Goal: Transaction & Acquisition: Obtain resource

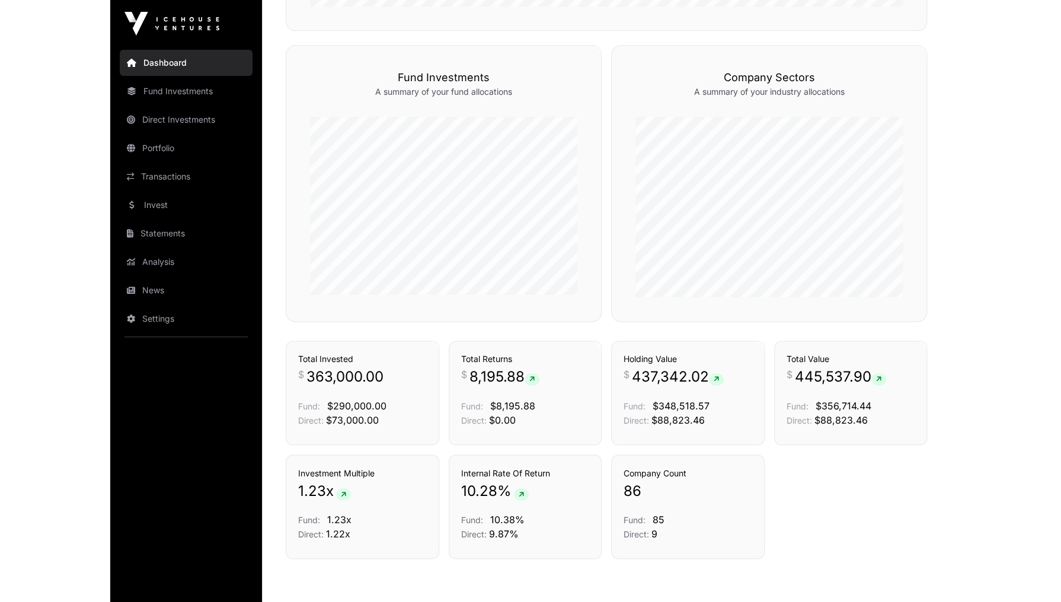
scroll to position [664, 0]
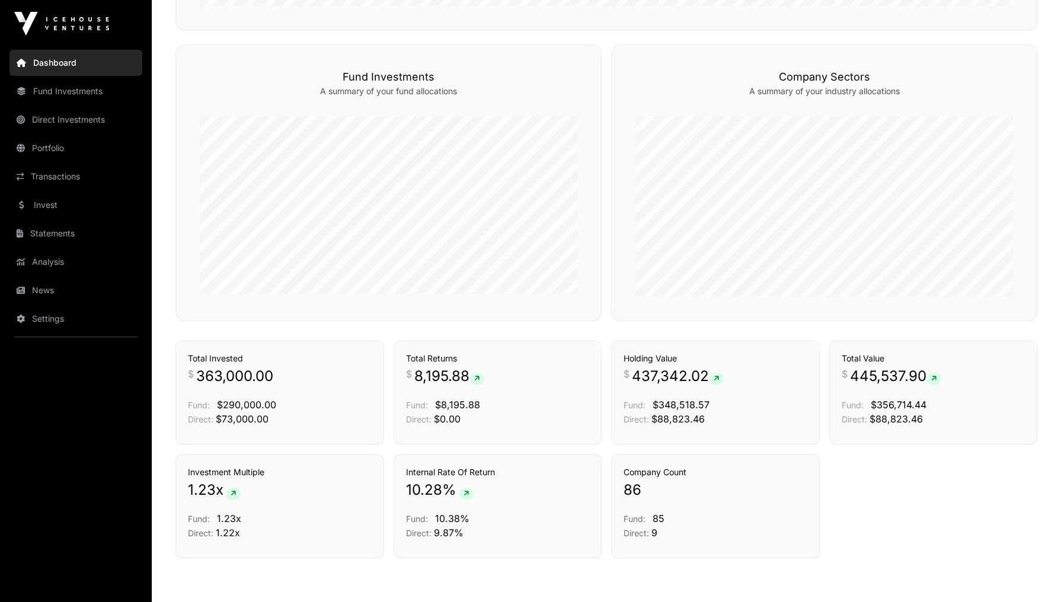
click at [49, 174] on link "Transactions" at bounding box center [75, 177] width 133 height 26
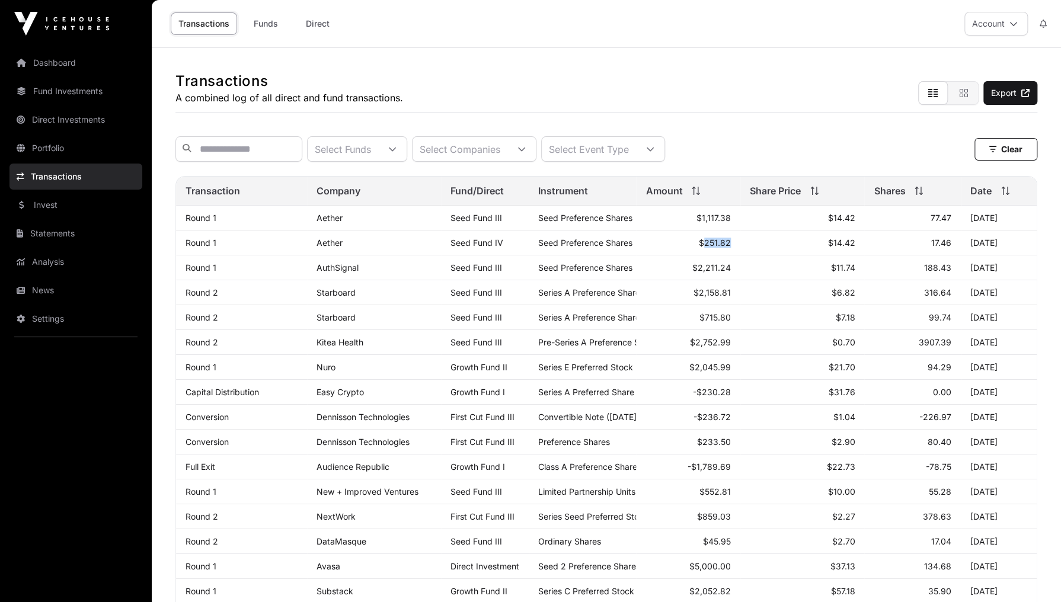
drag, startPoint x: 707, startPoint y: 246, endPoint x: 738, endPoint y: 244, distance: 30.9
click at [738, 244] on td "$251.82" at bounding box center [688, 243] width 104 height 25
drag, startPoint x: 700, startPoint y: 223, endPoint x: 724, endPoint y: 222, distance: 24.3
click at [724, 222] on td "$1,117.38" at bounding box center [688, 218] width 104 height 25
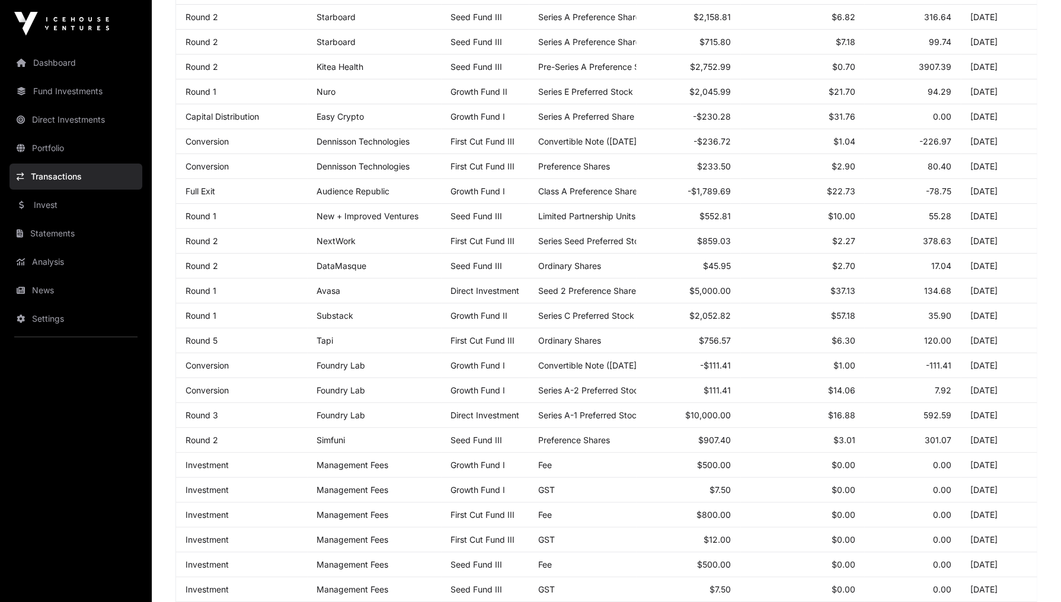
scroll to position [247, 0]
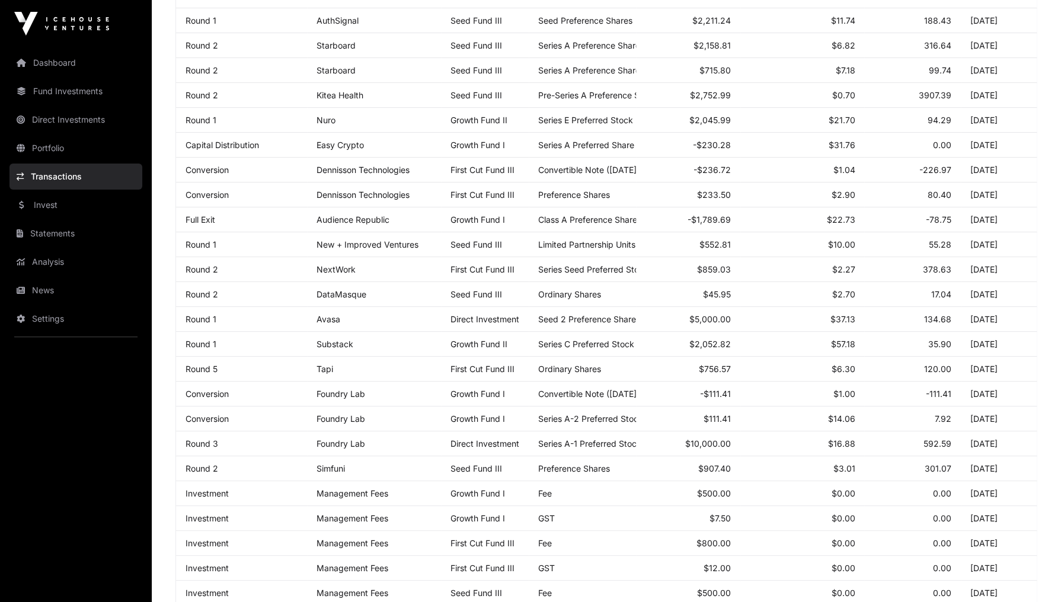
click at [56, 148] on link "Portfolio" at bounding box center [75, 148] width 133 height 26
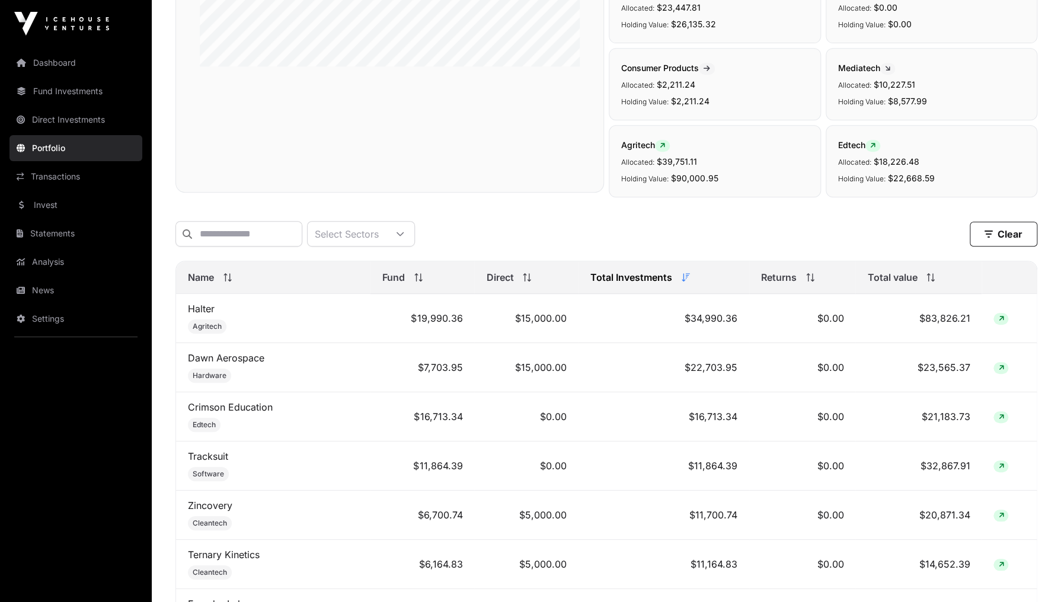
scroll to position [285, 0]
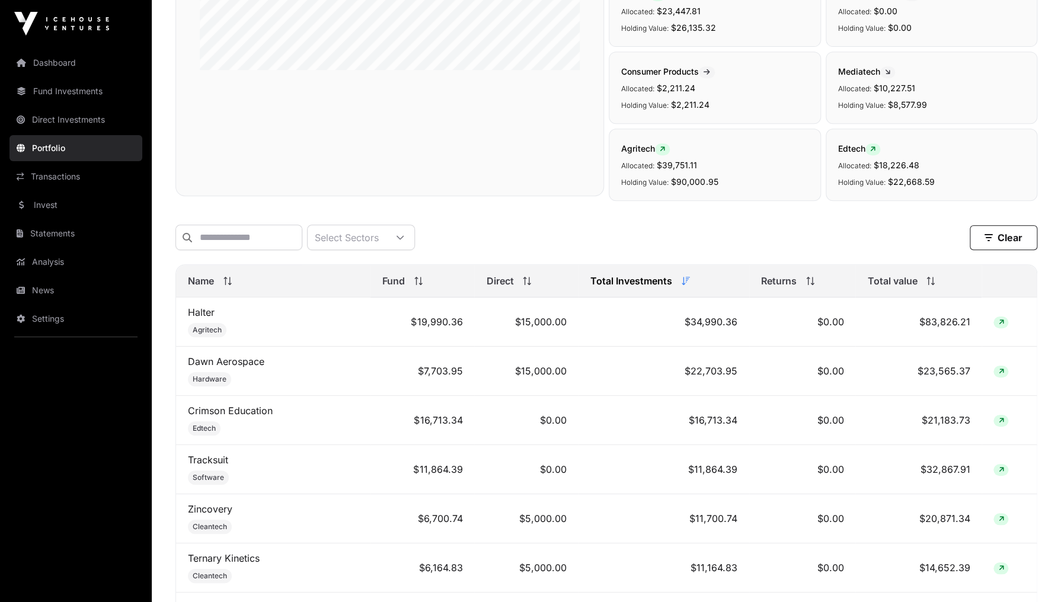
click at [847, 285] on span at bounding box center [928, 281] width 13 height 8
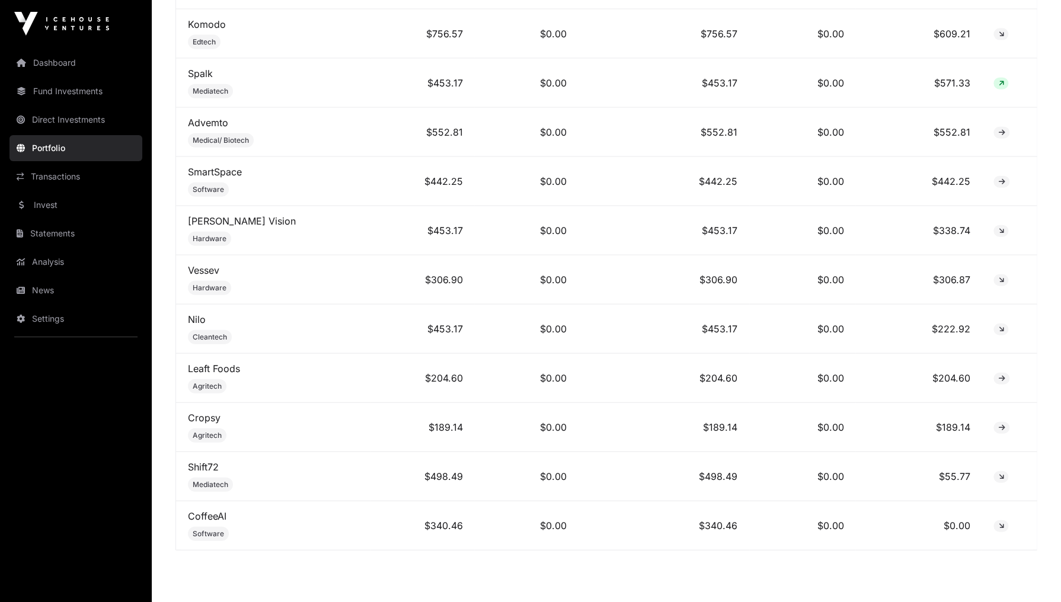
scroll to position [4265, 0]
click at [195, 313] on link "Nilo" at bounding box center [197, 319] width 18 height 12
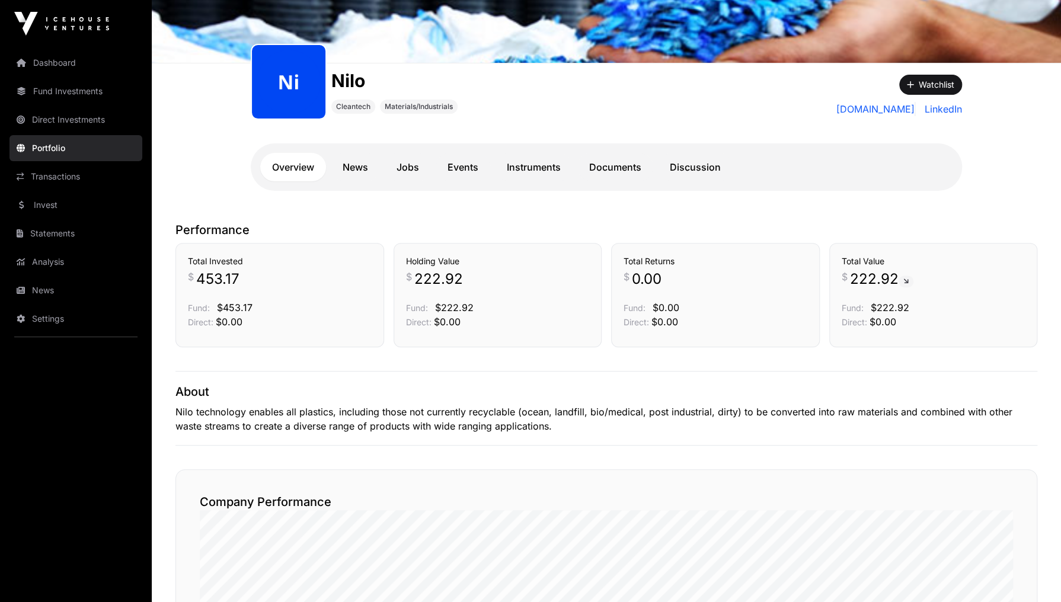
scroll to position [136, 0]
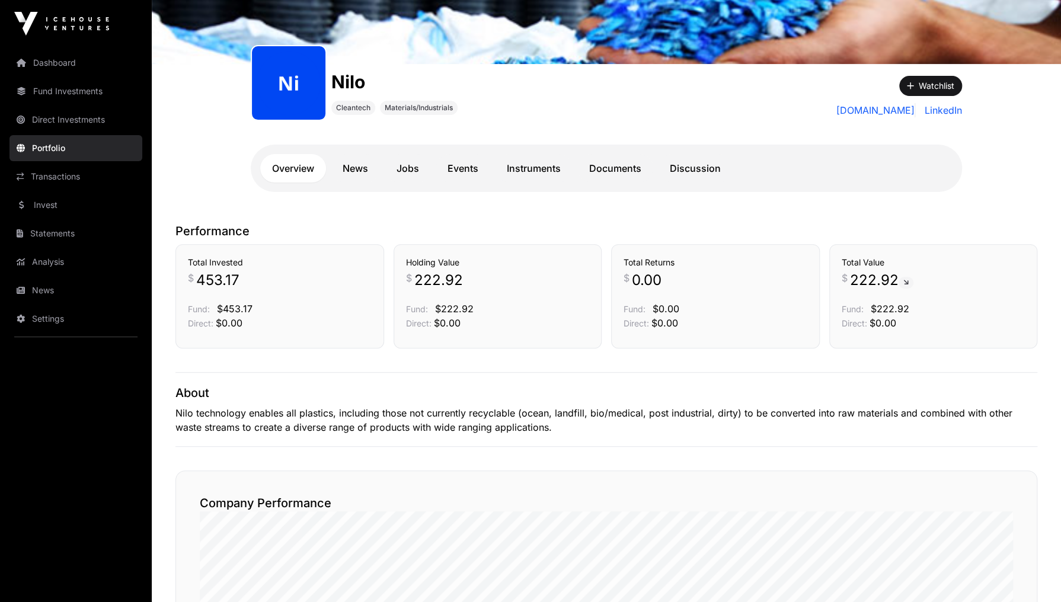
click at [55, 52] on link "Dashboard" at bounding box center [75, 63] width 133 height 26
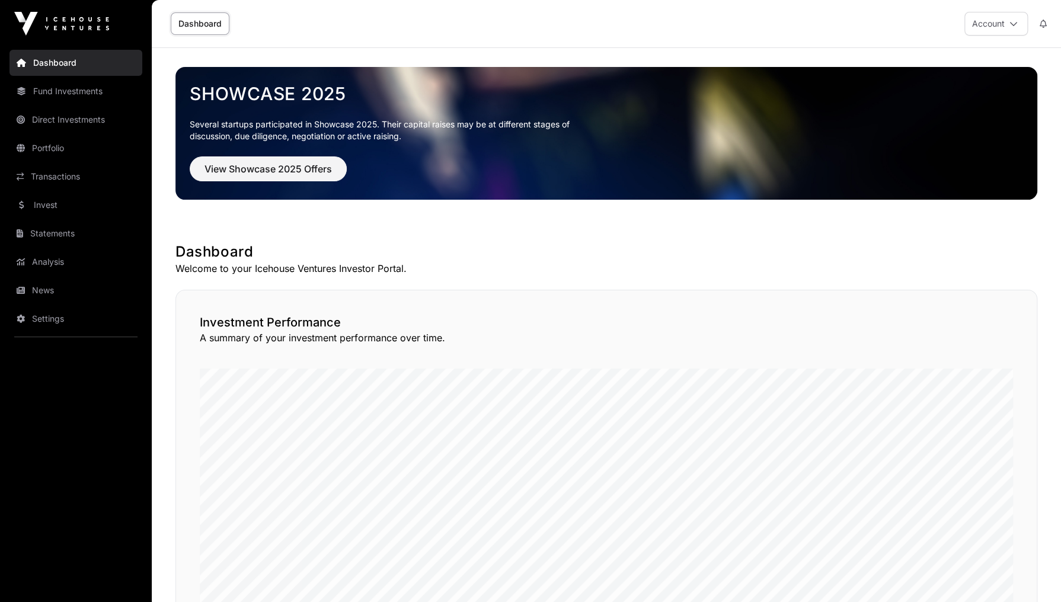
click at [49, 295] on link "News" at bounding box center [75, 291] width 133 height 26
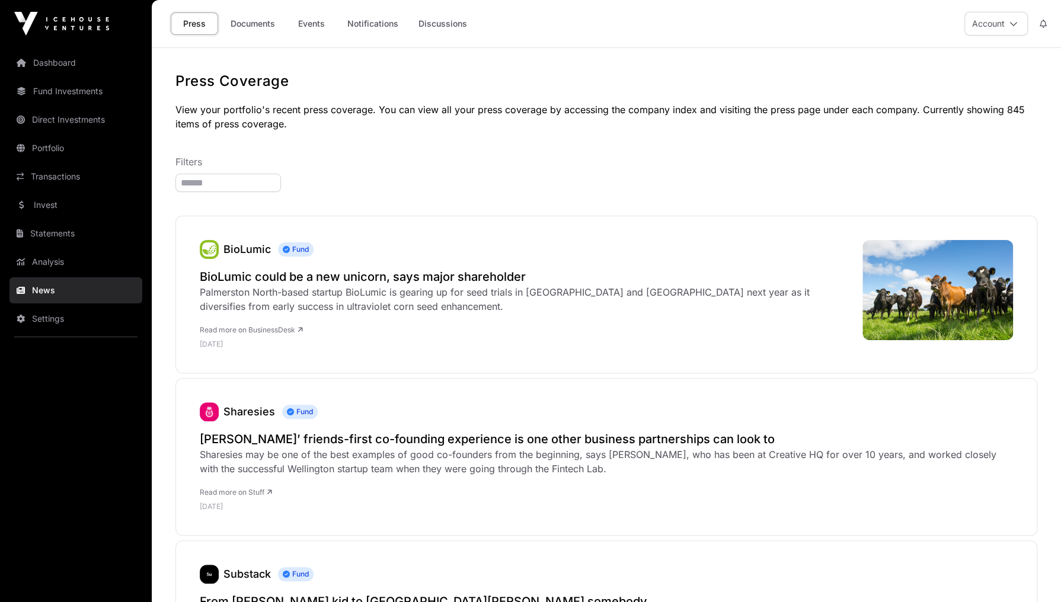
click at [407, 273] on h2 "BioLumic could be a new unicorn, says major shareholder" at bounding box center [525, 277] width 651 height 17
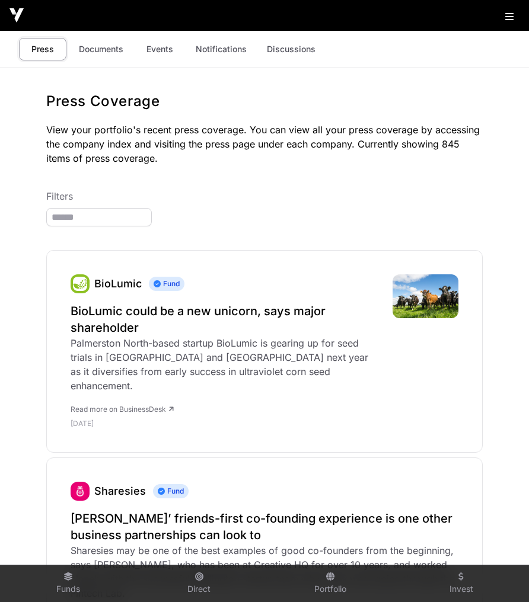
click at [12, 13] on img at bounding box center [16, 15] width 14 height 14
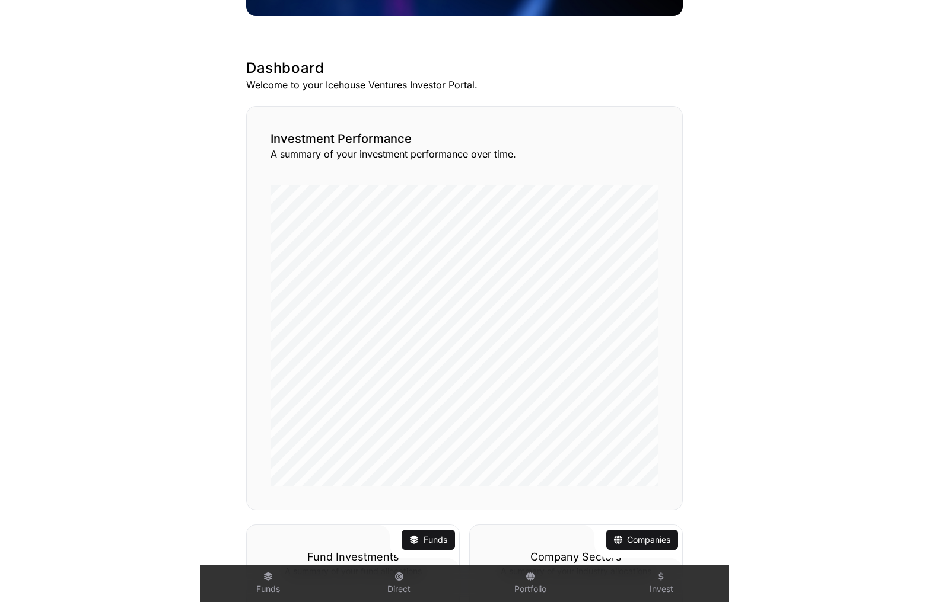
scroll to position [237, 0]
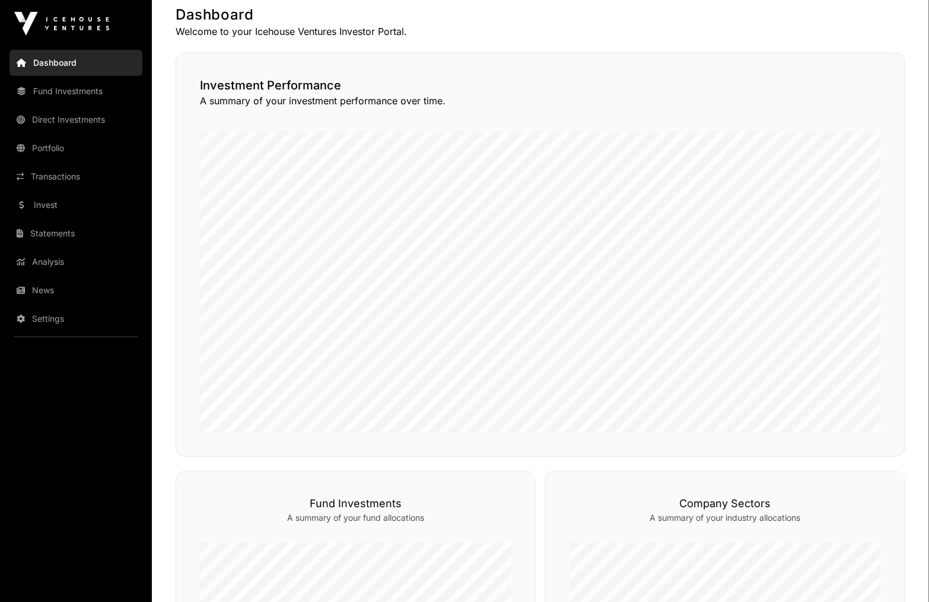
click at [63, 199] on link "Invest" at bounding box center [75, 205] width 133 height 26
click at [34, 202] on link "Invest" at bounding box center [75, 205] width 133 height 26
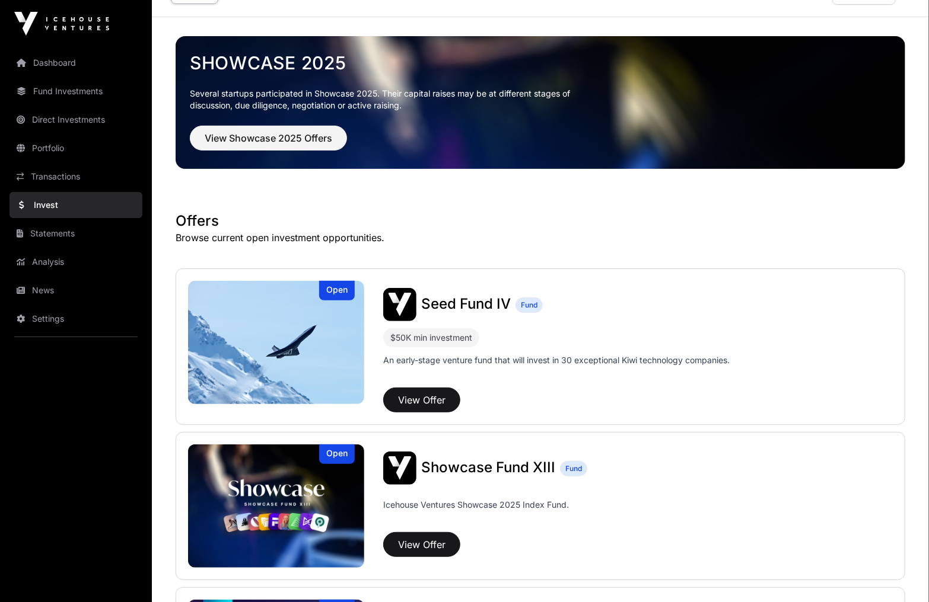
scroll to position [332, 0]
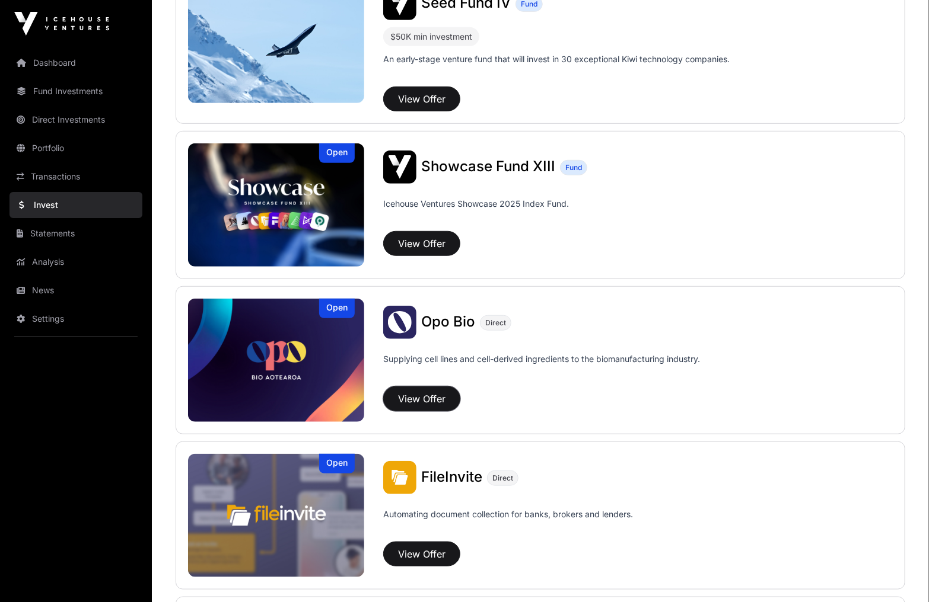
click at [421, 394] on button "View Offer" at bounding box center [421, 399] width 77 height 25
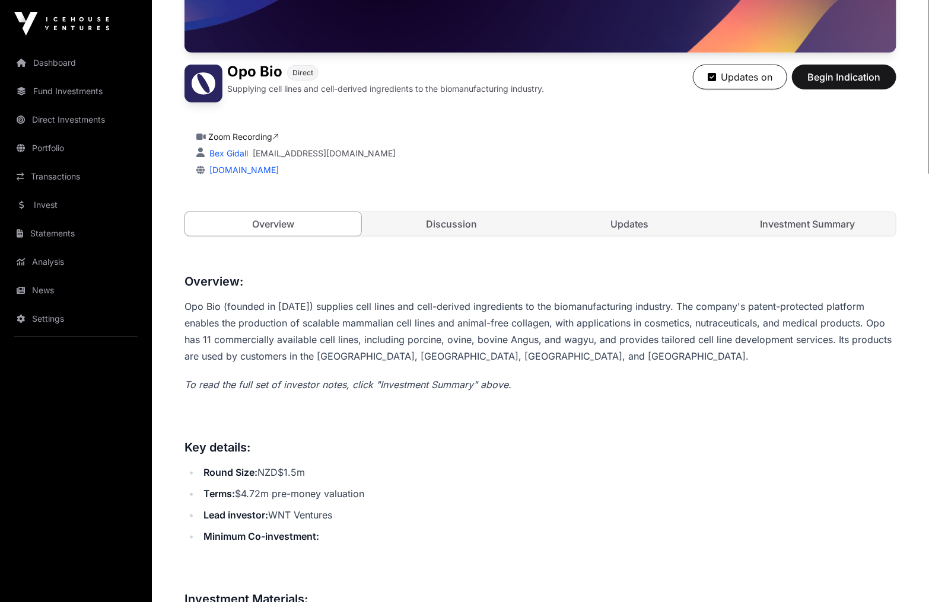
scroll to position [262, 0]
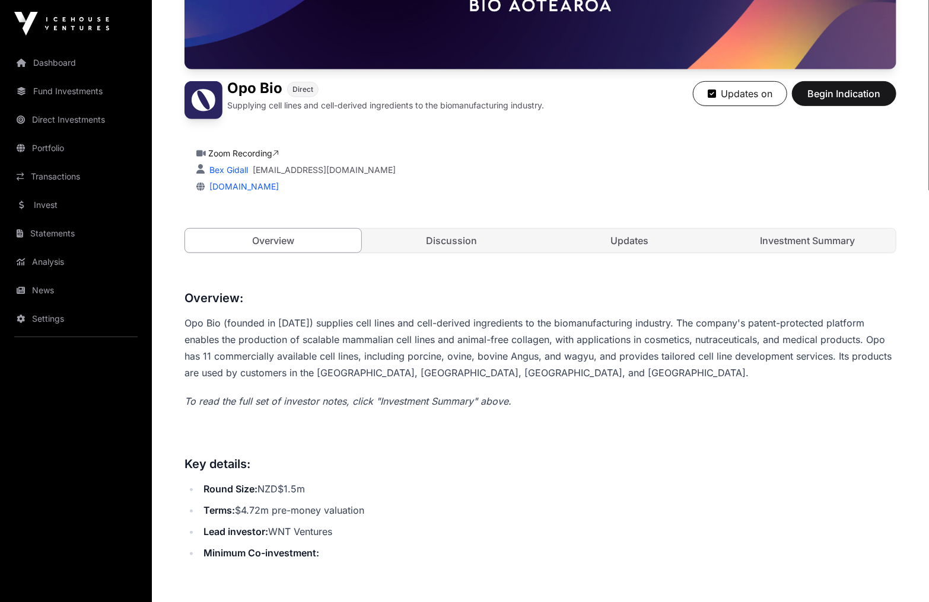
click at [667, 244] on link "Updates" at bounding box center [629, 241] width 176 height 24
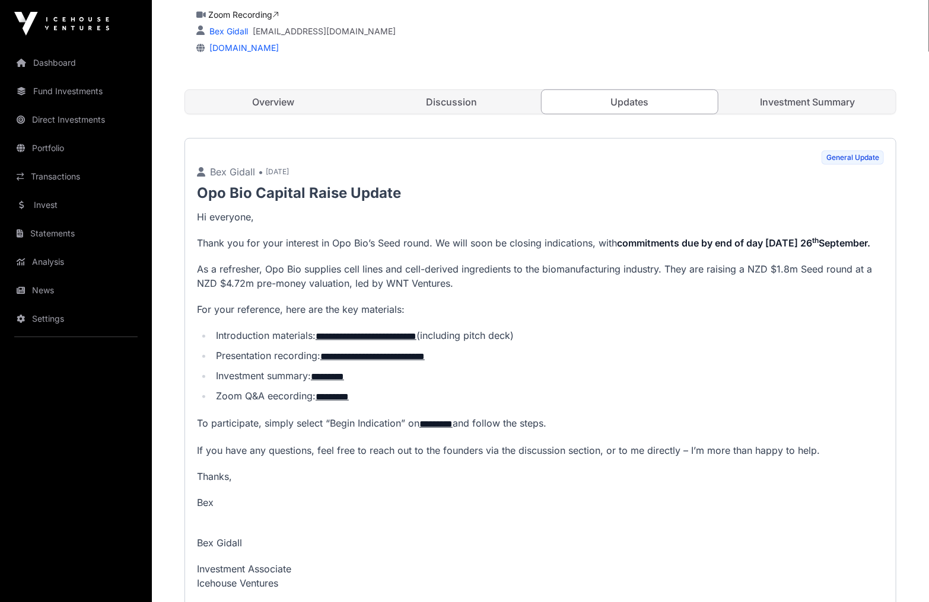
scroll to position [404, 0]
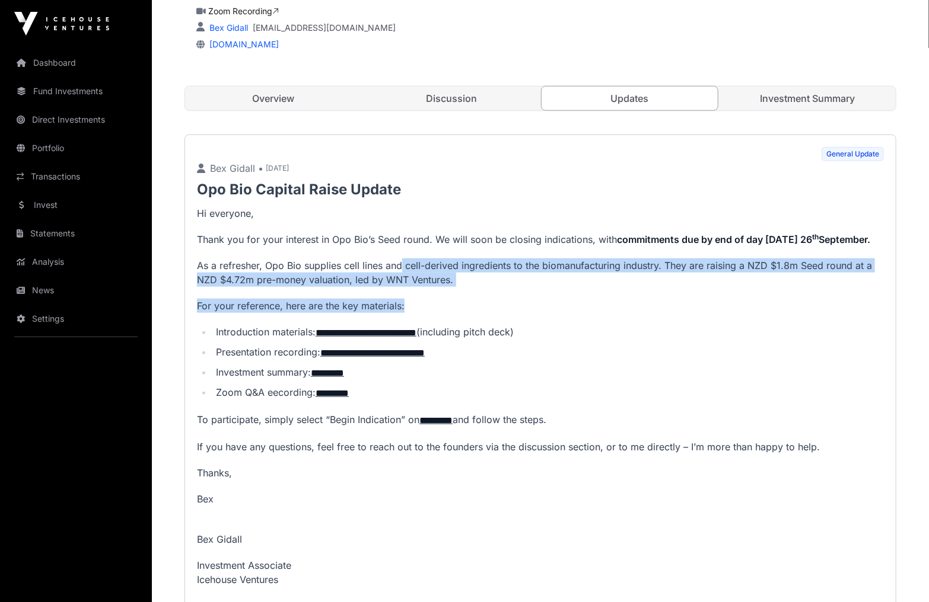
drag, startPoint x: 403, startPoint y: 256, endPoint x: 432, endPoint y: 296, distance: 49.2
click at [432, 296] on p "**********" at bounding box center [540, 424] width 687 height 436
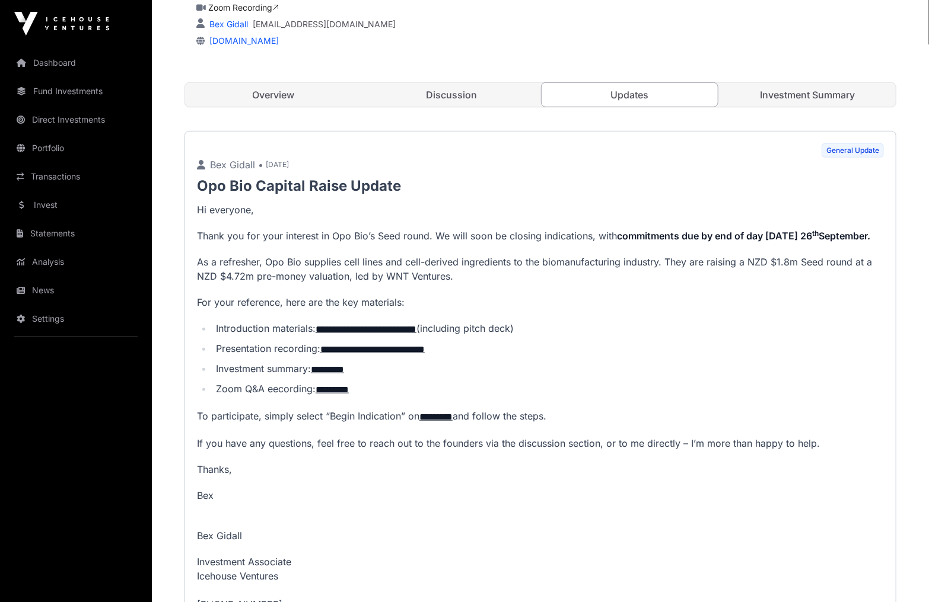
scroll to position [407, 0]
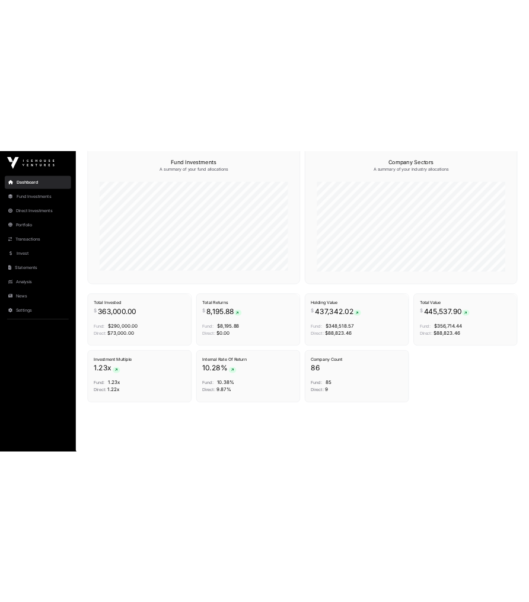
scroll to position [719, 0]
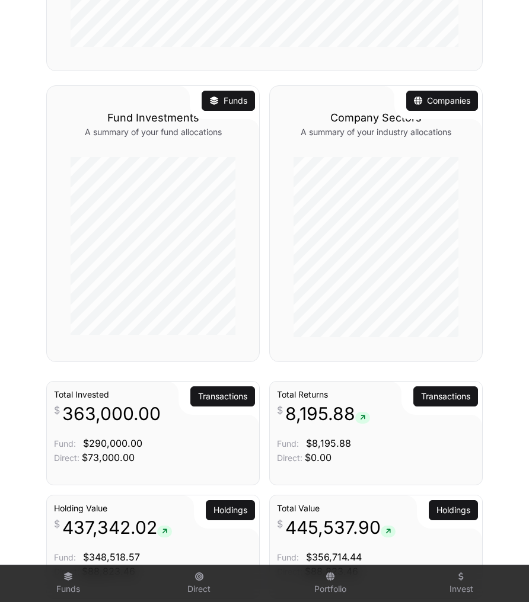
scroll to position [543, 0]
